Goal: Navigation & Orientation: Find specific page/section

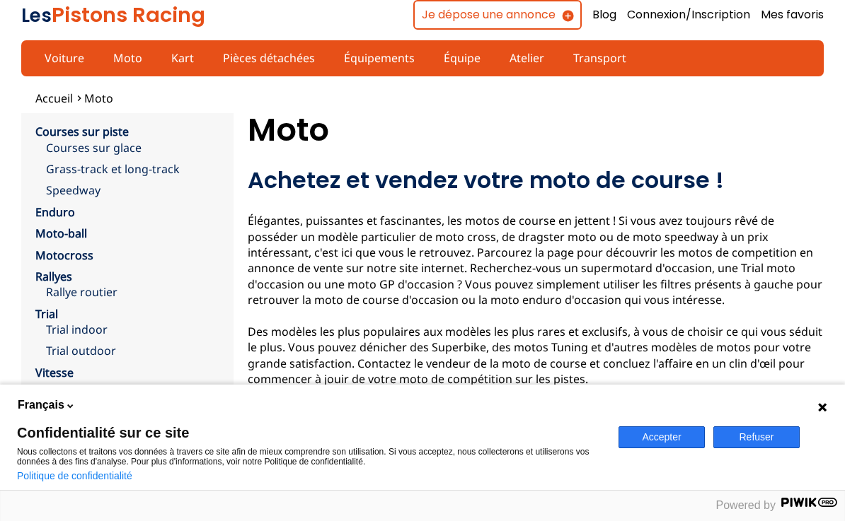
click at [676, 442] on button "Accepter" at bounding box center [661, 438] width 86 height 22
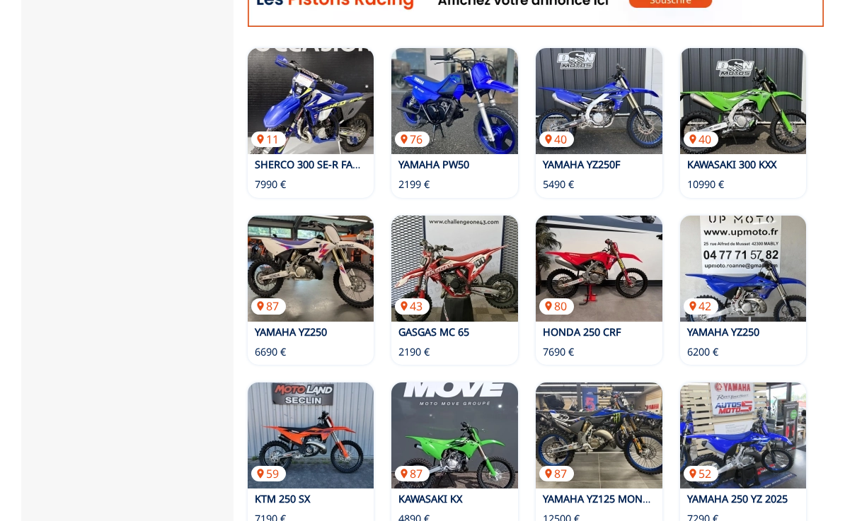
scroll to position [897, 0]
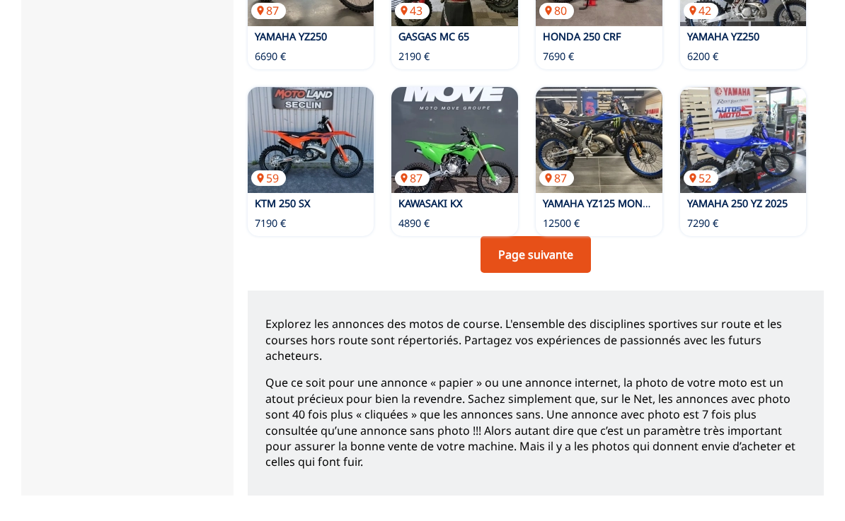
click at [531, 255] on link "Page suivante" at bounding box center [535, 255] width 110 height 37
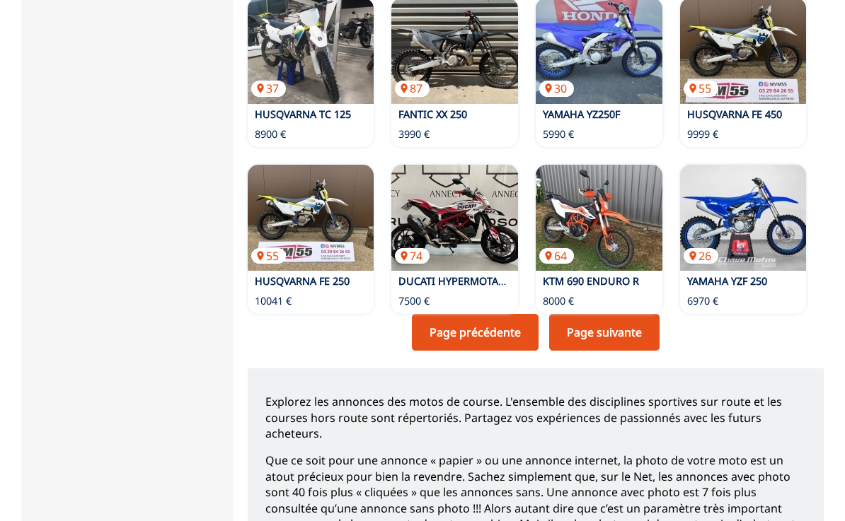
click at [623, 336] on link "Page suivante" at bounding box center [604, 333] width 110 height 37
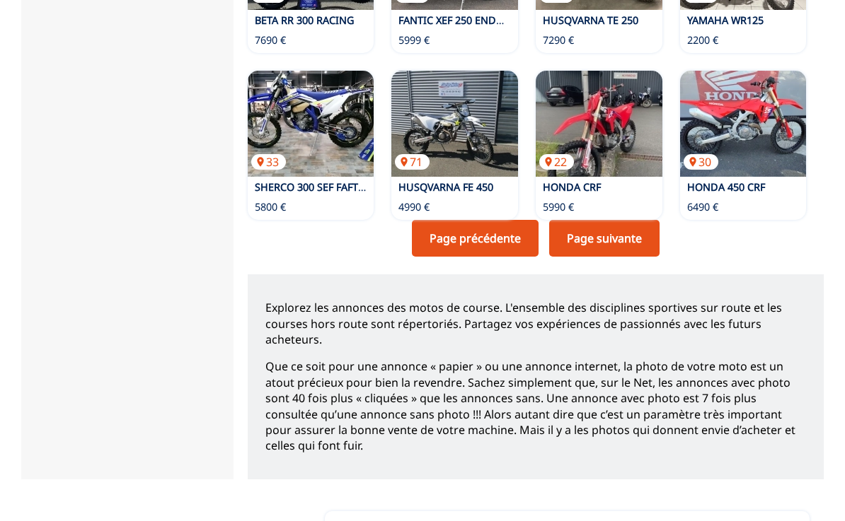
scroll to position [1247, 0]
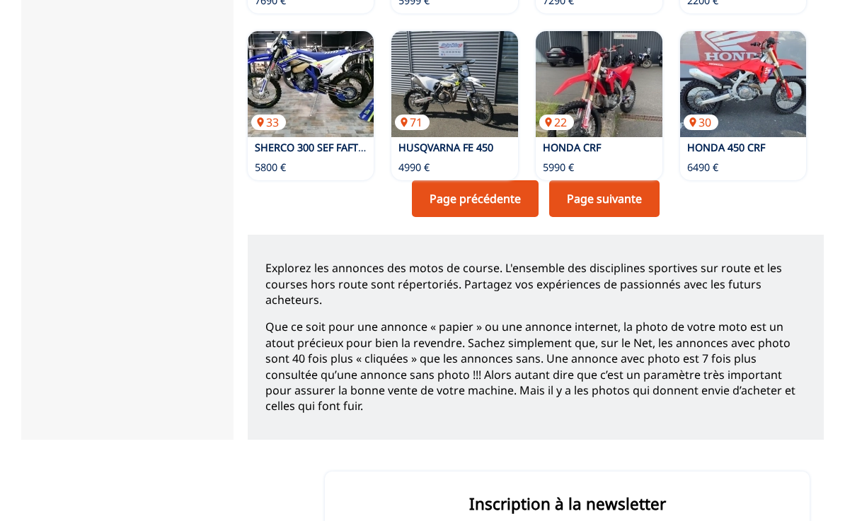
click at [619, 196] on link "Page suivante" at bounding box center [604, 198] width 110 height 37
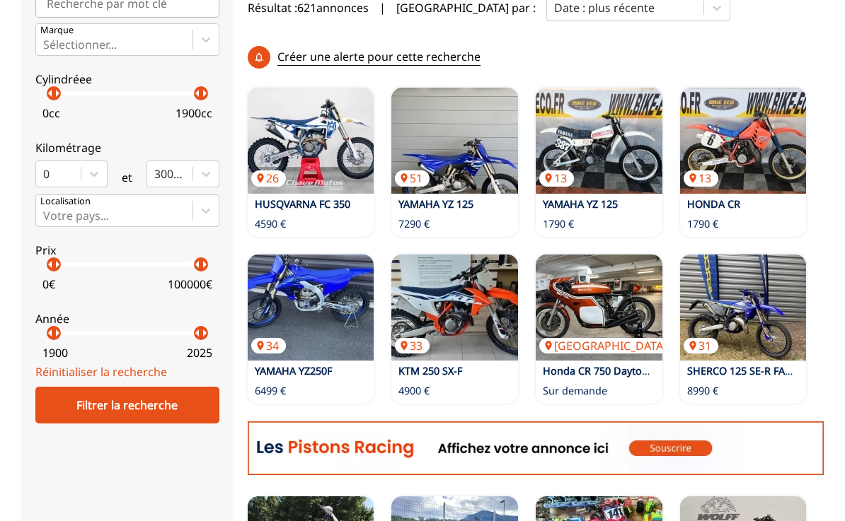
scroll to position [447, 0]
click at [619, 318] on img at bounding box center [599, 308] width 127 height 106
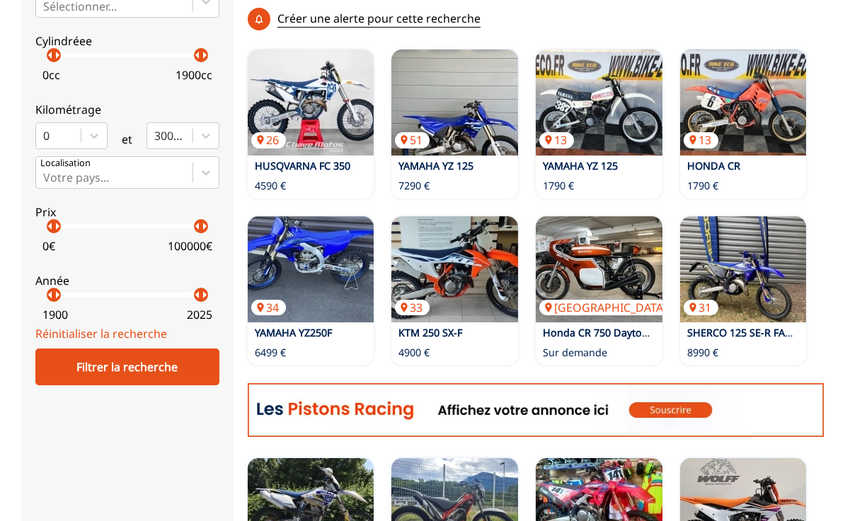
click at [585, 292] on img at bounding box center [599, 270] width 127 height 106
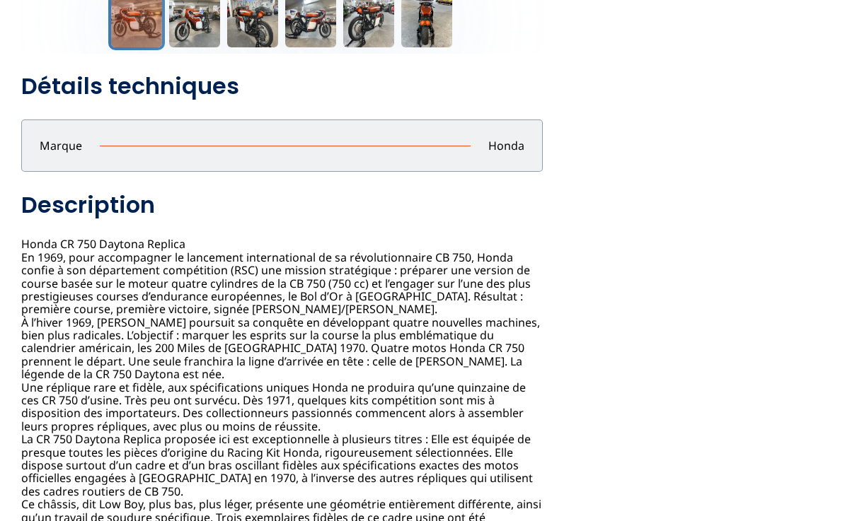
scroll to position [233, 0]
